Goal: Transaction & Acquisition: Purchase product/service

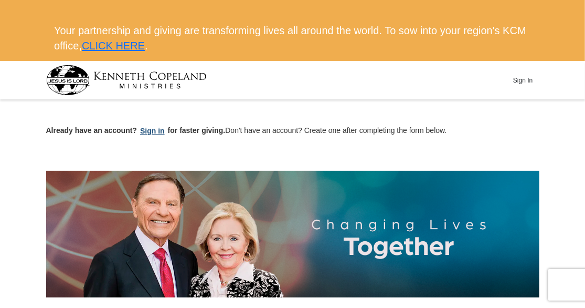
click at [154, 130] on button "Sign in" at bounding box center [152, 131] width 31 height 12
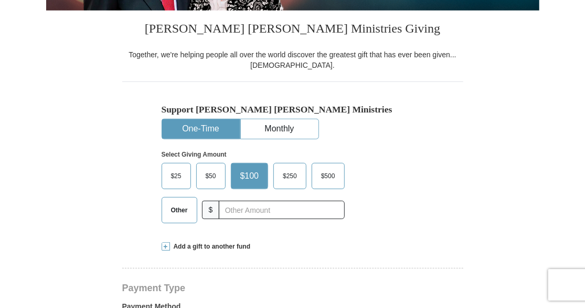
scroll to position [269, 0]
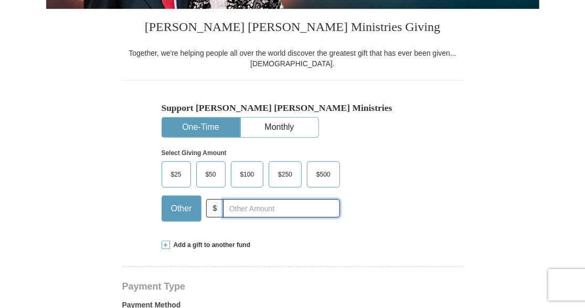
click at [235, 211] on input "text" at bounding box center [281, 208] width 117 height 18
type input "6.60"
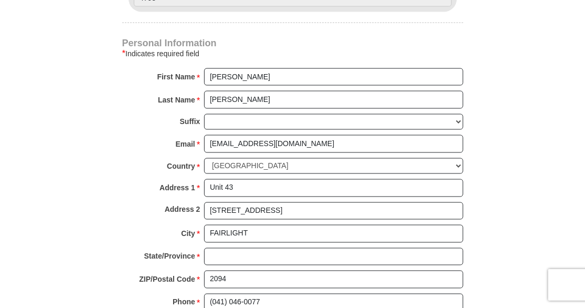
scroll to position [700, 0]
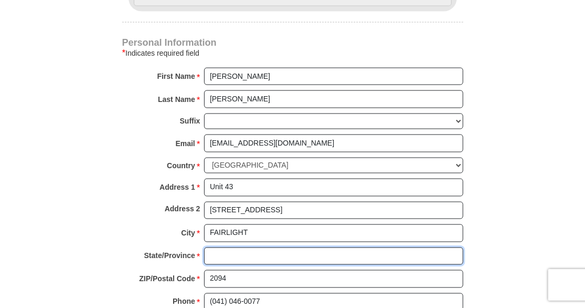
click at [256, 248] on input "State/Province *" at bounding box center [333, 256] width 259 height 18
type input "[GEOGRAPHIC_DATA]"
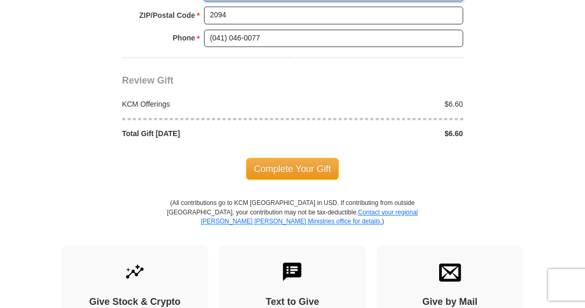
scroll to position [967, 0]
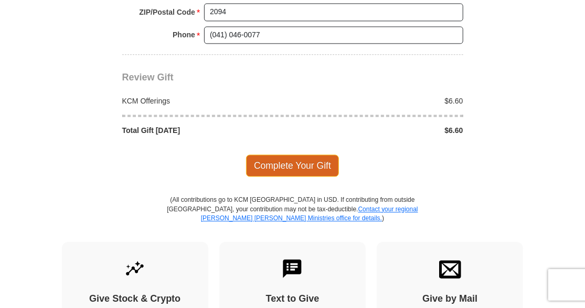
click at [290, 155] on span "Complete Your Gift" at bounding box center [292, 165] width 93 height 22
